Goal: Transaction & Acquisition: Purchase product/service

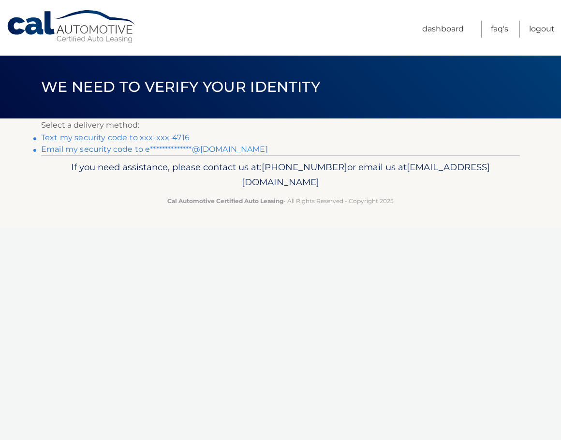
click at [154, 134] on link "Text my security code to xxx-xxx-4716" at bounding box center [115, 137] width 149 height 9
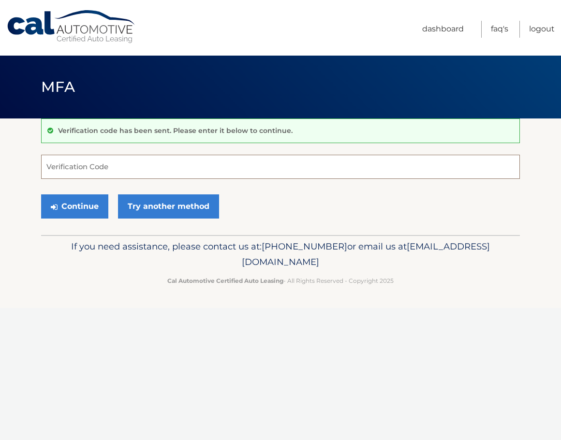
click at [156, 166] on input "Verification Code" at bounding box center [280, 167] width 479 height 24
type input "503283"
click at [41, 195] on button "Continue" at bounding box center [74, 207] width 67 height 24
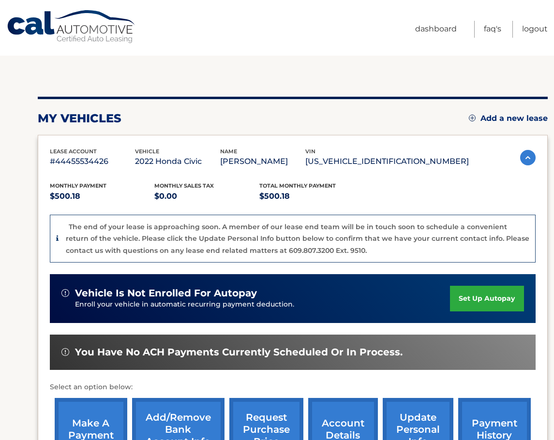
scroll to position [206, 0]
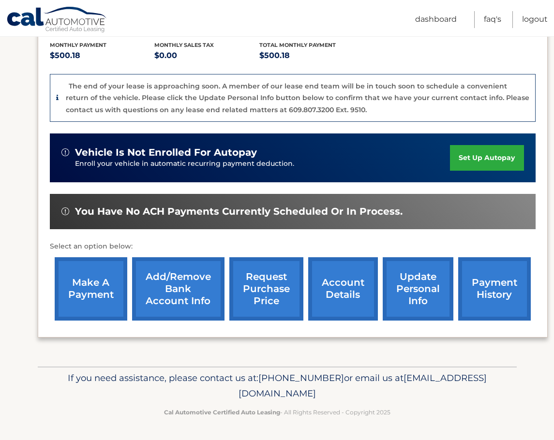
click at [99, 282] on link "make a payment" at bounding box center [91, 288] width 73 height 63
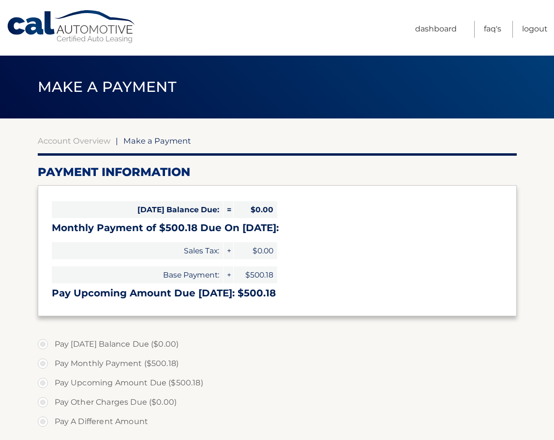
select select "ZjJlOTc1MTUtZTU2ZC00ZWE4LTgxM2ItMTY3ZWYyMTc4Zjc0"
click at [451, 29] on link "Dashboard" at bounding box center [436, 29] width 42 height 17
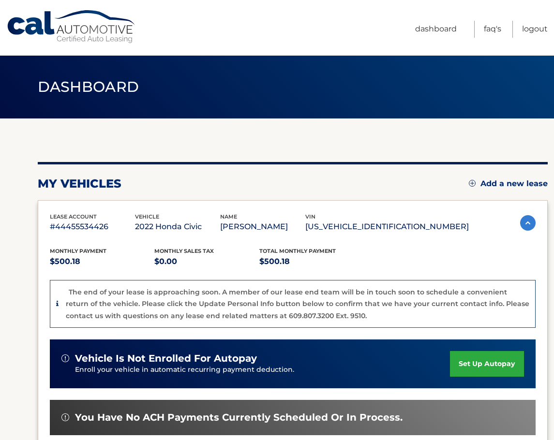
click at [305, 137] on div "my vehicles Add a new lease lease account #44455534426 vehicle 2022 Honda Civic…" at bounding box center [293, 346] width 510 height 454
